Goal: Task Accomplishment & Management: Use online tool/utility

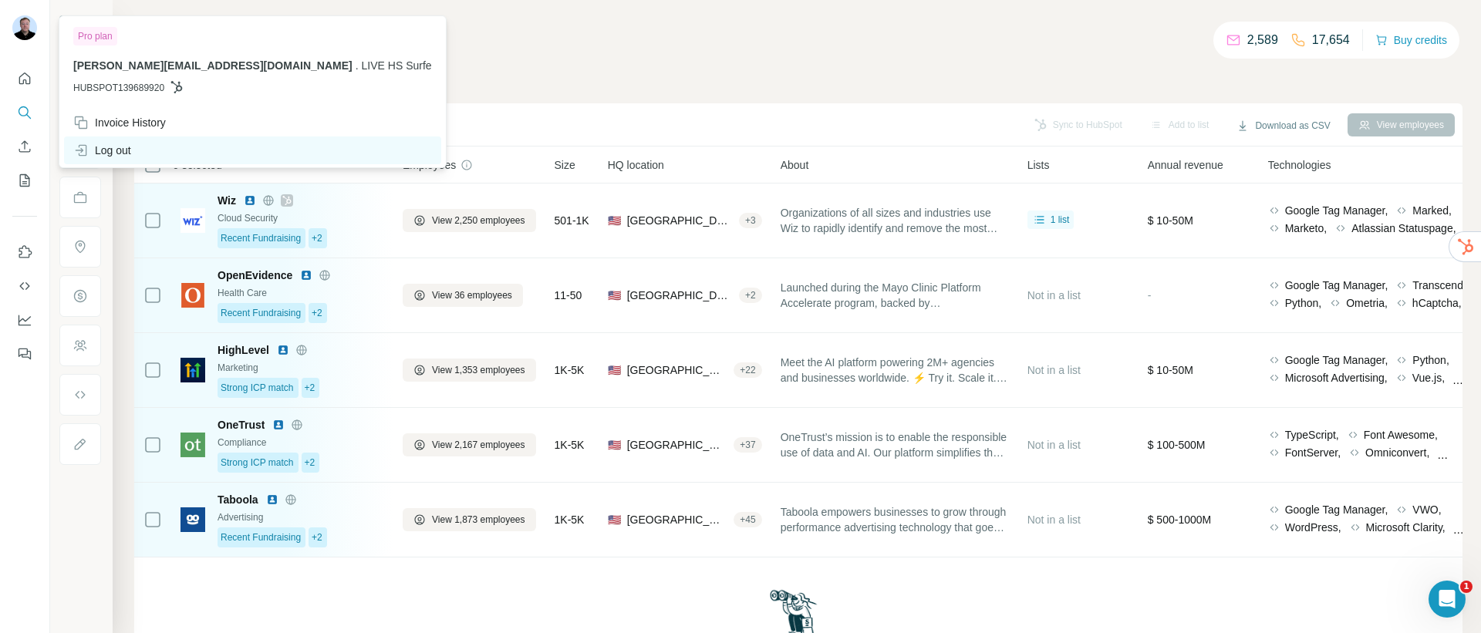
click at [100, 148] on div "Log out" at bounding box center [102, 150] width 58 height 15
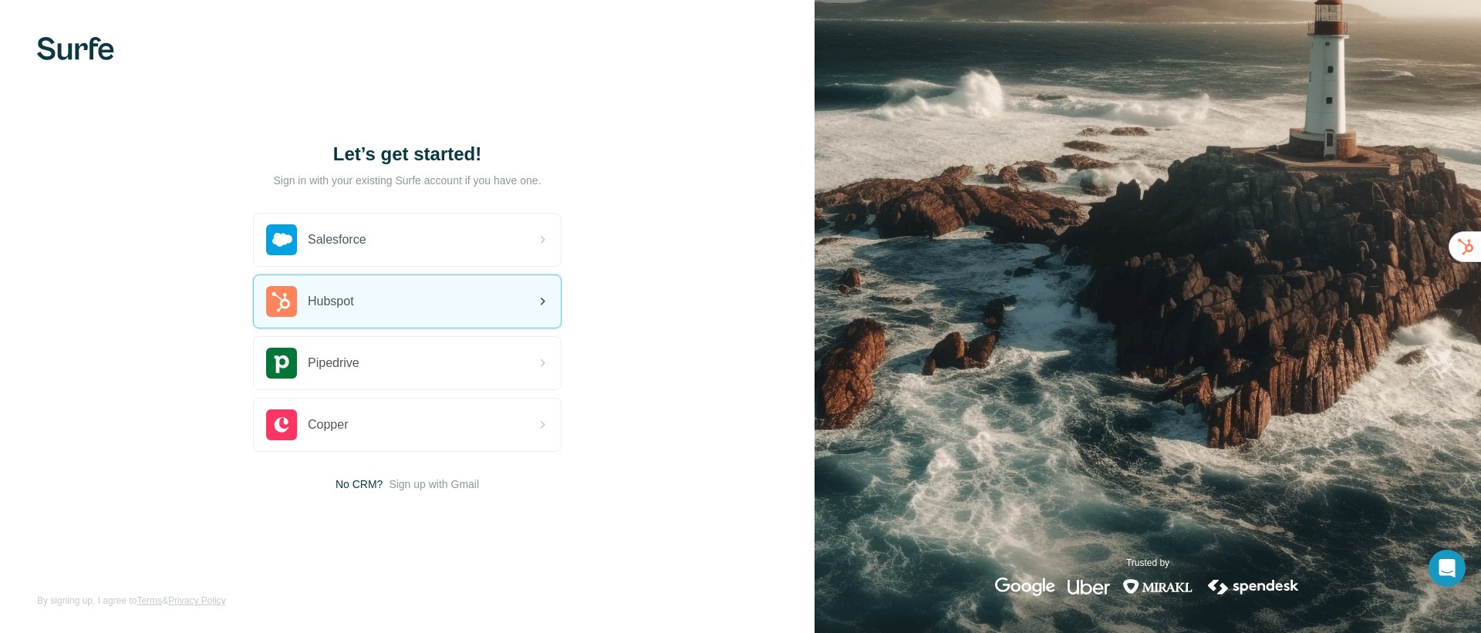
click at [359, 301] on div "Hubspot" at bounding box center [407, 301] width 307 height 52
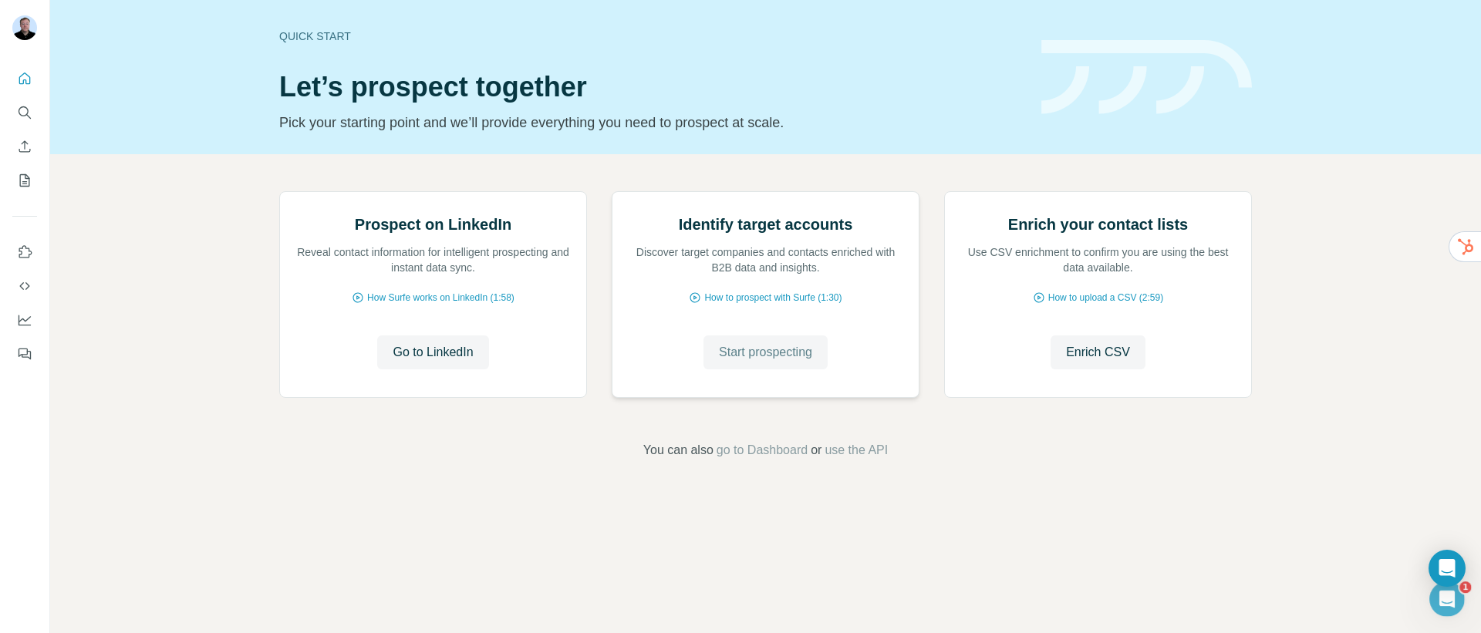
click at [742, 362] on span "Start prospecting" at bounding box center [765, 352] width 93 height 19
